Goal: Find specific page/section: Find specific page/section

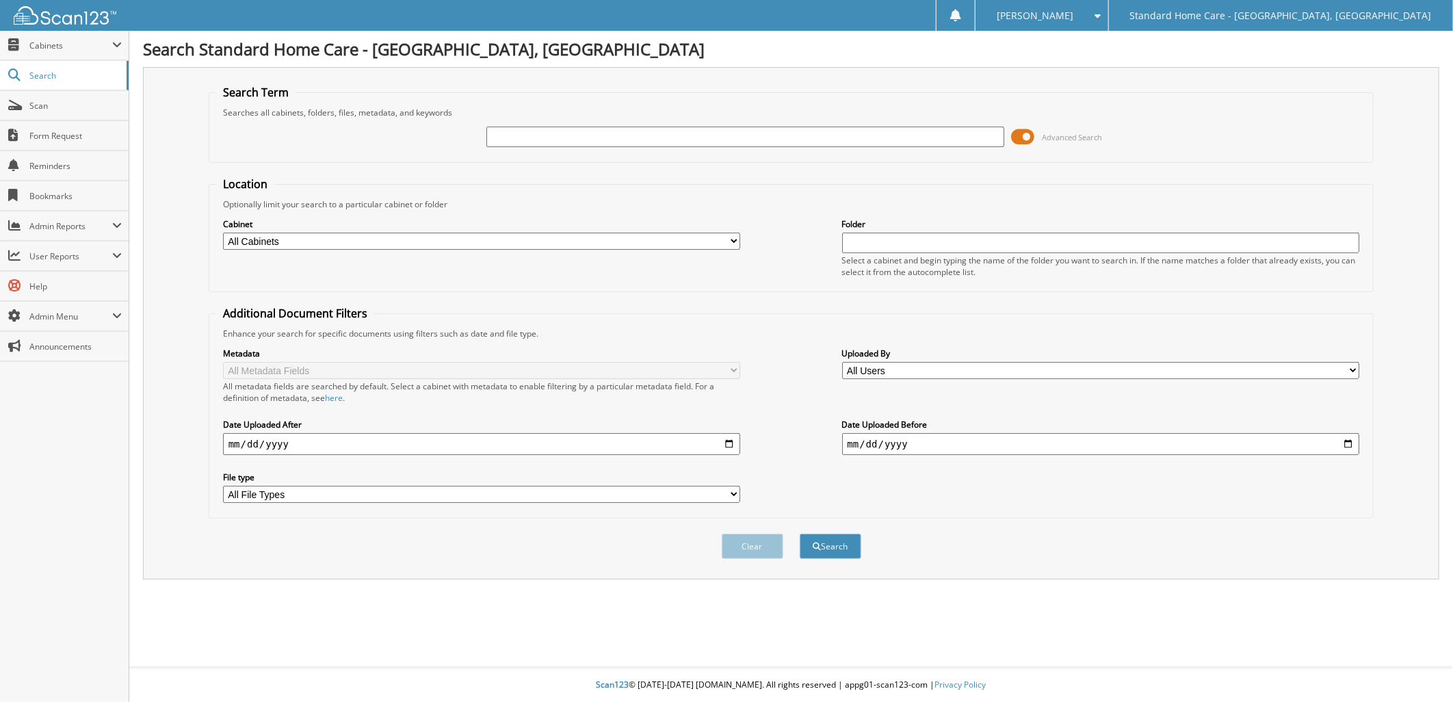
click at [621, 151] on div "Advanced Search" at bounding box center [791, 136] width 1150 height 37
click at [648, 140] on input "text" at bounding box center [745, 137] width 518 height 21
type input "christian"
click at [800, 533] on button "Search" at bounding box center [831, 545] width 62 height 25
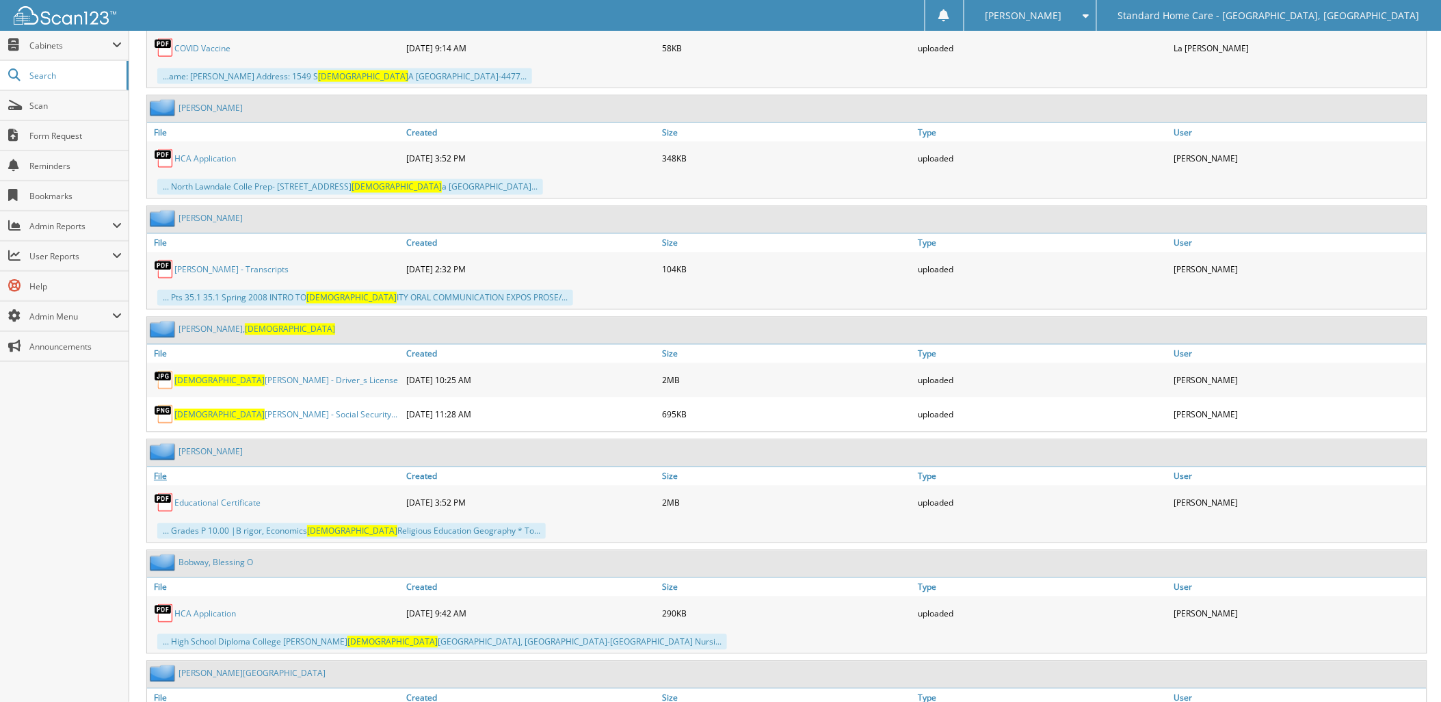
scroll to position [2659, 0]
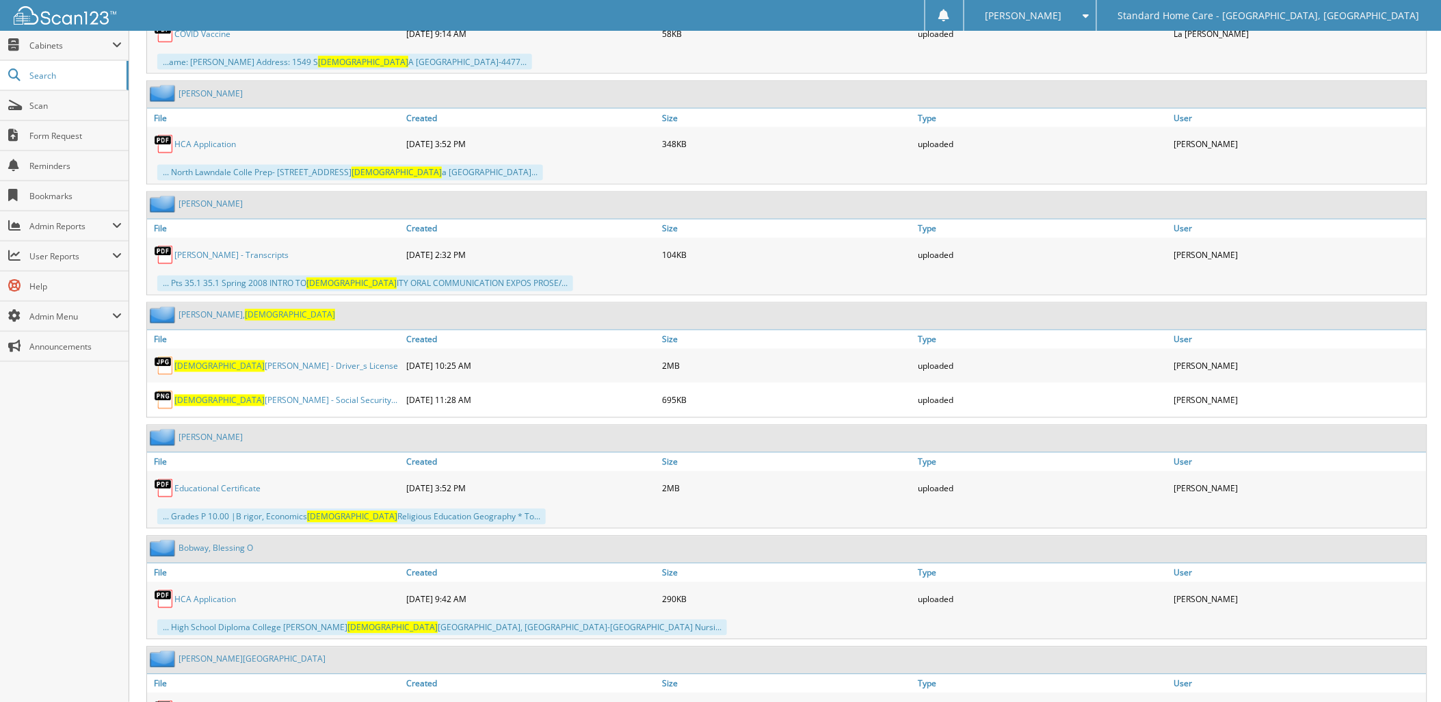
click at [247, 306] on div "Cosentino, Christian" at bounding box center [241, 314] width 188 height 17
click at [237, 303] on div "Cosentino, Christian" at bounding box center [787, 316] width 1280 height 27
drag, startPoint x: 217, startPoint y: 288, endPoint x: 229, endPoint y: 287, distance: 12.3
click at [217, 309] on link "Cosentino, Christian" at bounding box center [257, 315] width 157 height 12
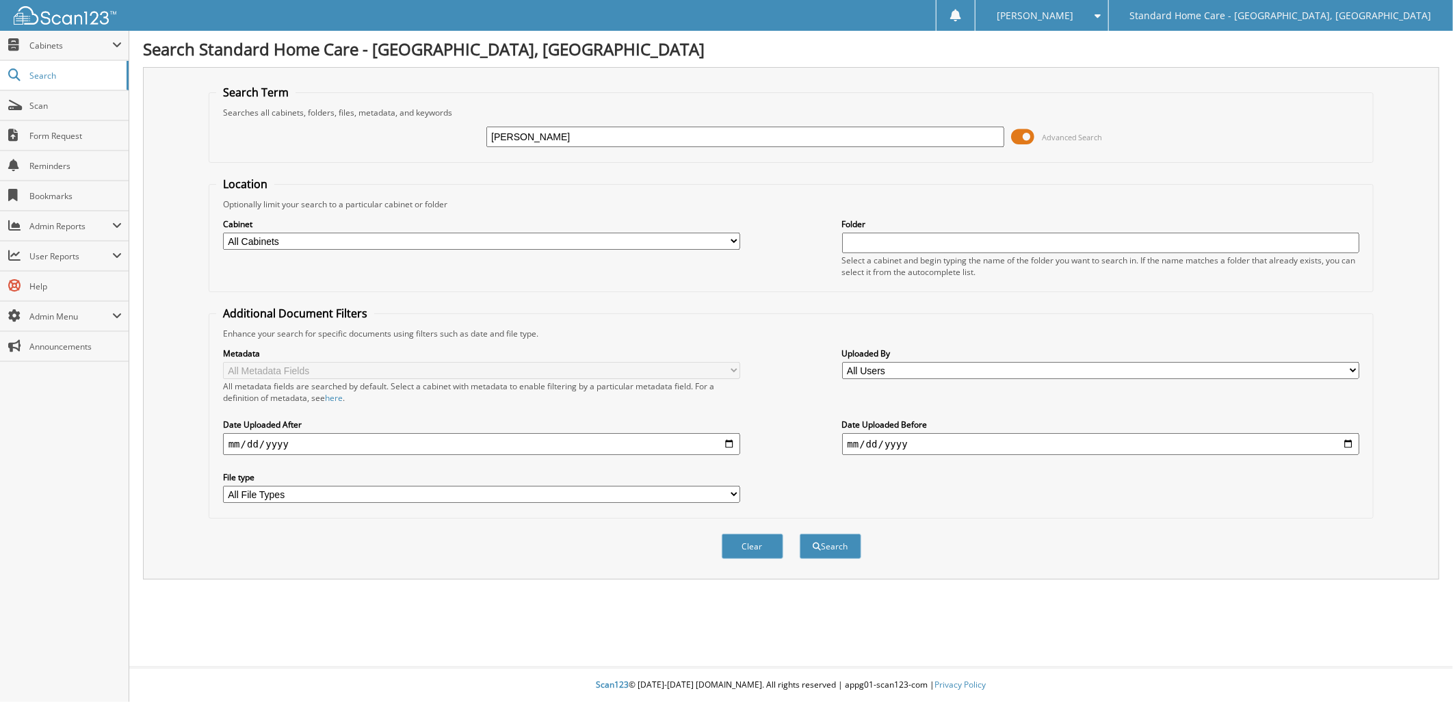
type input "[PERSON_NAME]"
click at [800, 533] on button "Search" at bounding box center [831, 545] width 62 height 25
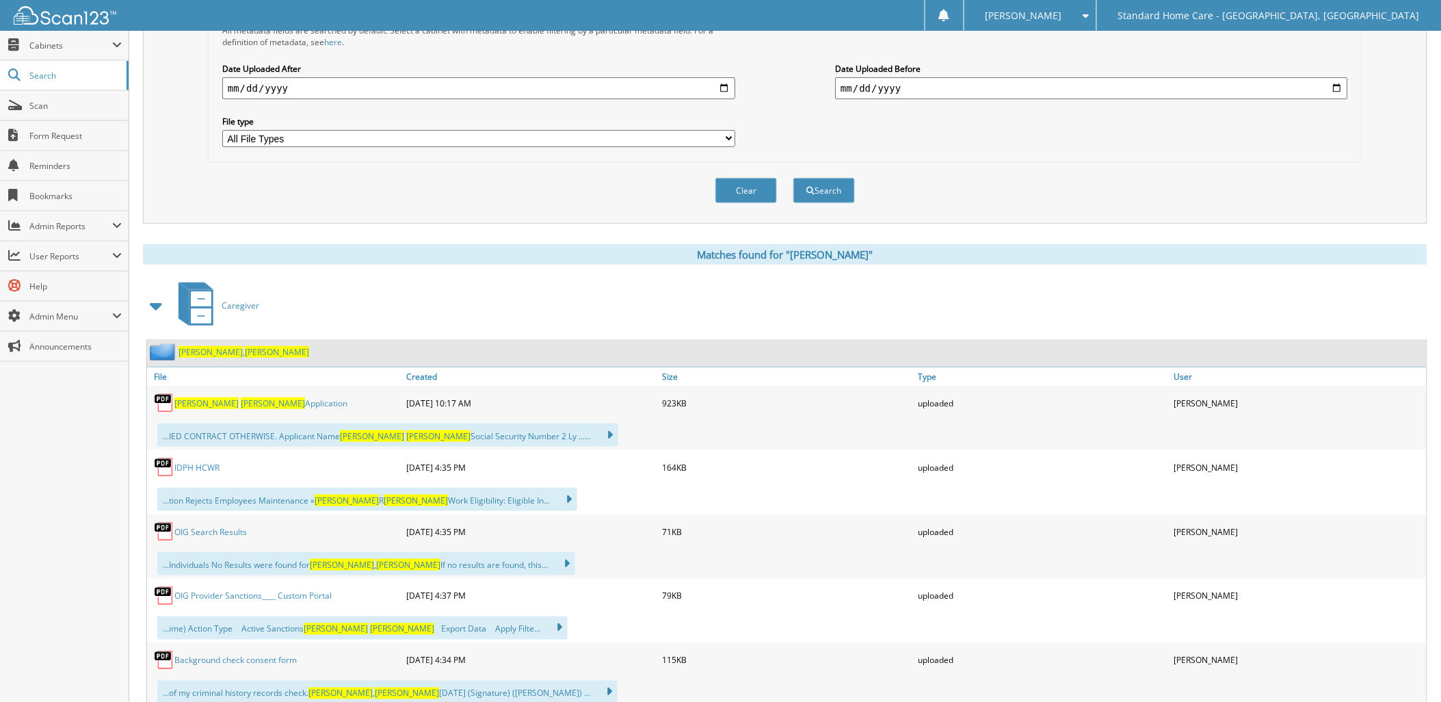
scroll to position [380, 0]
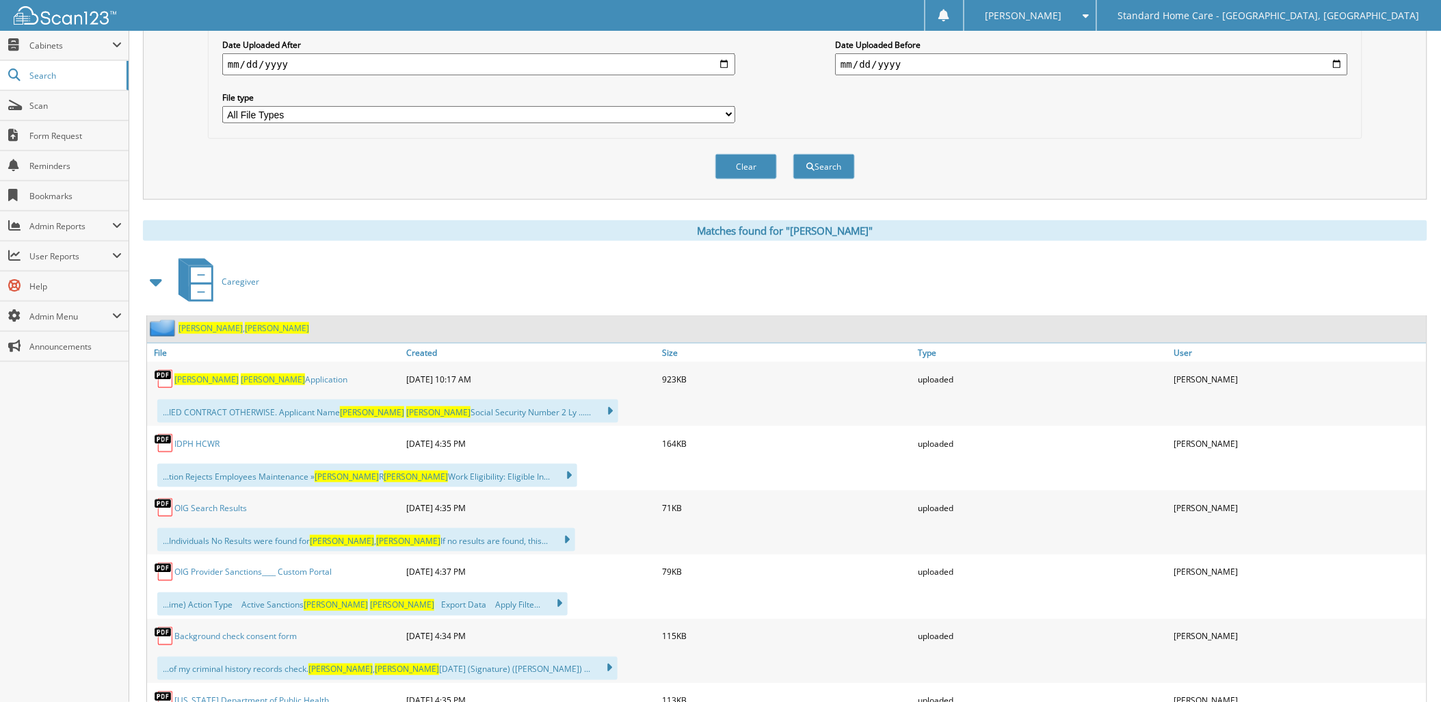
click at [245, 322] on span "[PERSON_NAME]" at bounding box center [277, 328] width 64 height 12
